Goal: Check status: Check status

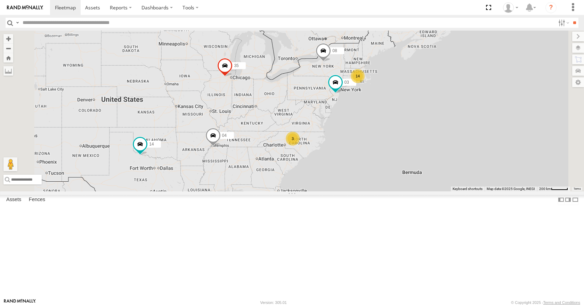
drag, startPoint x: 419, startPoint y: 163, endPoint x: 401, endPoint y: 153, distance: 20.6
click at [401, 153] on div "35 14 08 04 03 14 3" at bounding box center [292, 111] width 584 height 161
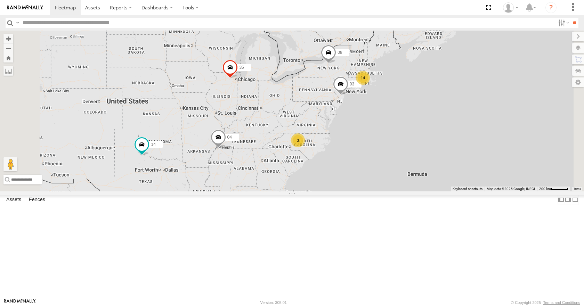
drag, startPoint x: 420, startPoint y: 115, endPoint x: 380, endPoint y: 114, distance: 40.3
click at [380, 114] on div "14 35 14 08 04 3 03" at bounding box center [292, 111] width 584 height 161
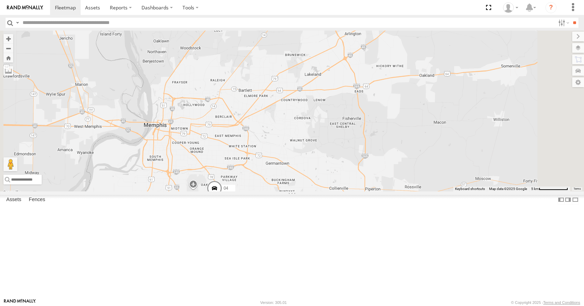
click at [222, 199] on span at bounding box center [214, 190] width 15 height 19
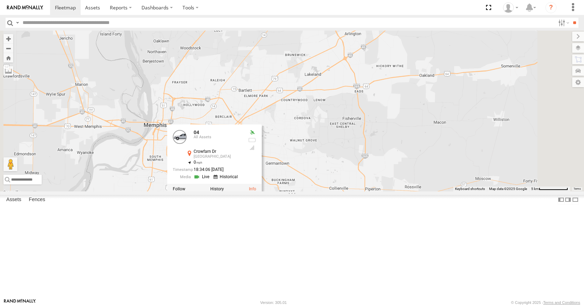
click at [211, 181] on link at bounding box center [203, 177] width 18 height 7
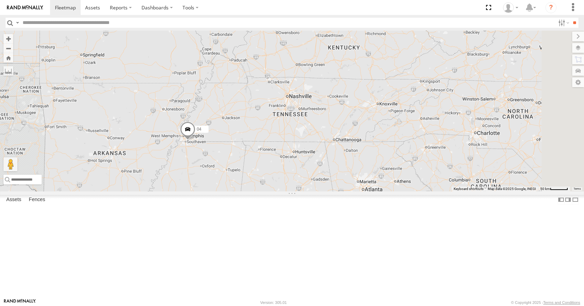
drag, startPoint x: 463, startPoint y: 162, endPoint x: 337, endPoint y: 198, distance: 130.9
click at [337, 191] on div "04" at bounding box center [292, 111] width 584 height 161
